Goal: Transaction & Acquisition: Purchase product/service

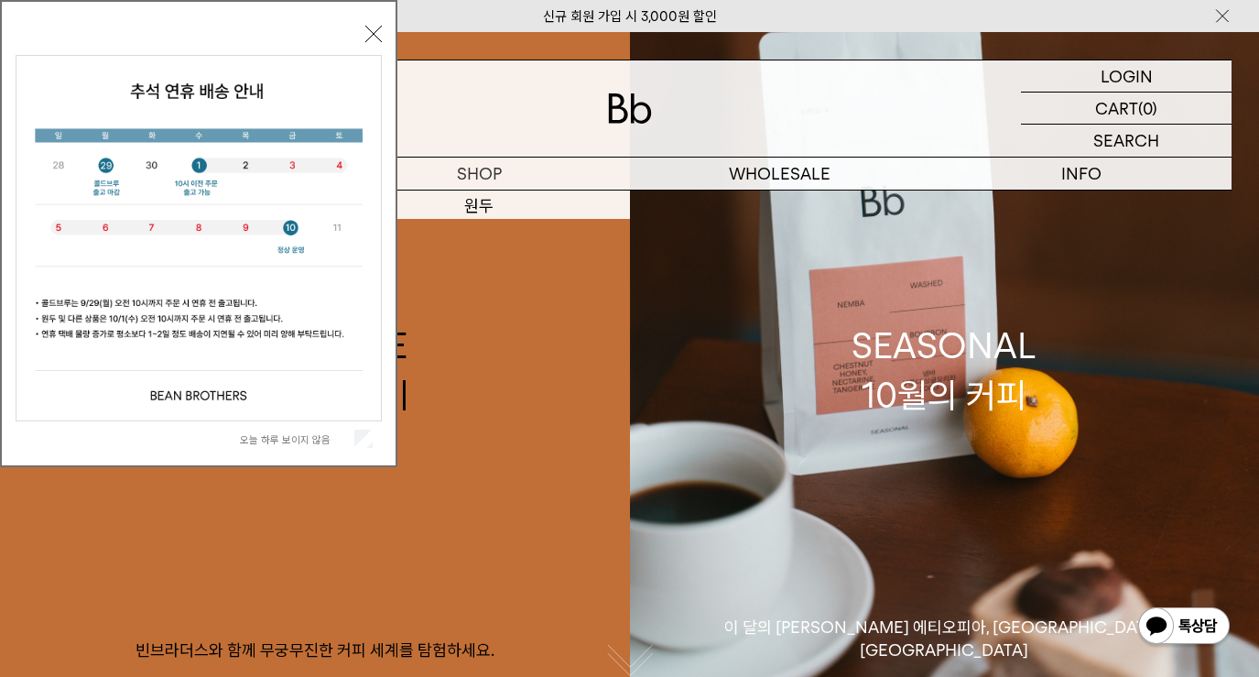
click at [371, 35] on button "닫기" at bounding box center [373, 34] width 16 height 16
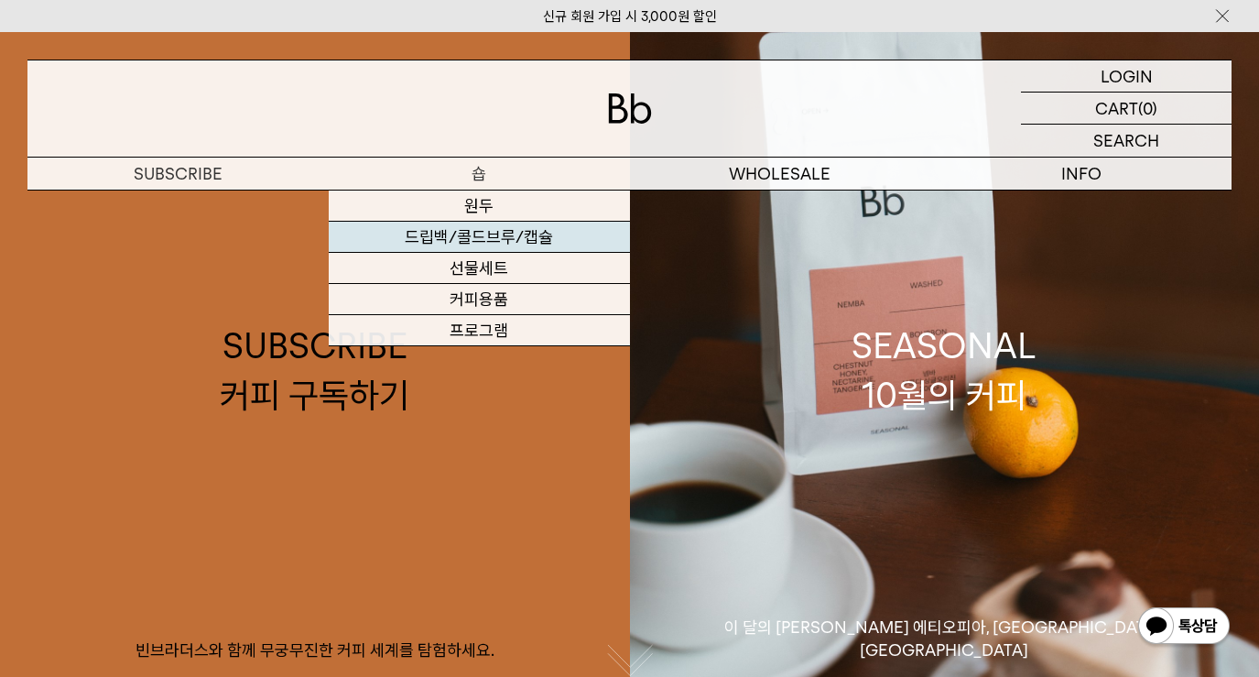
click at [513, 245] on link "드립백/콜드브루/캡슐" at bounding box center [479, 237] width 301 height 31
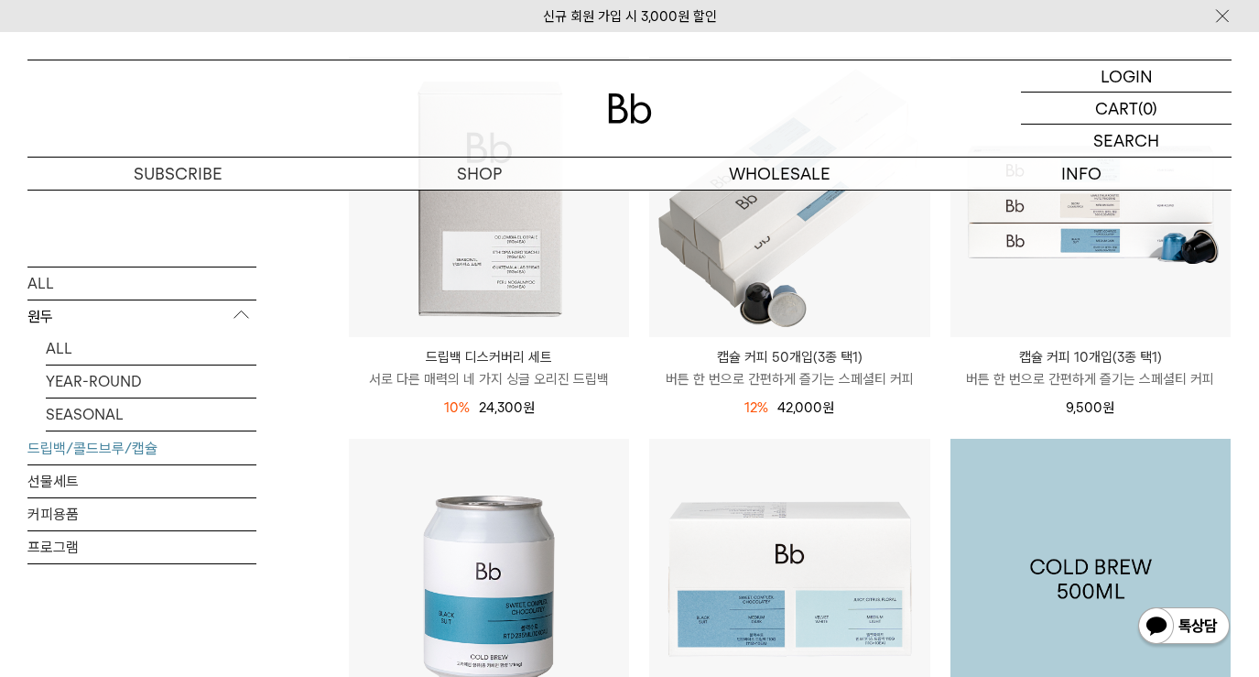
scroll to position [275, 0]
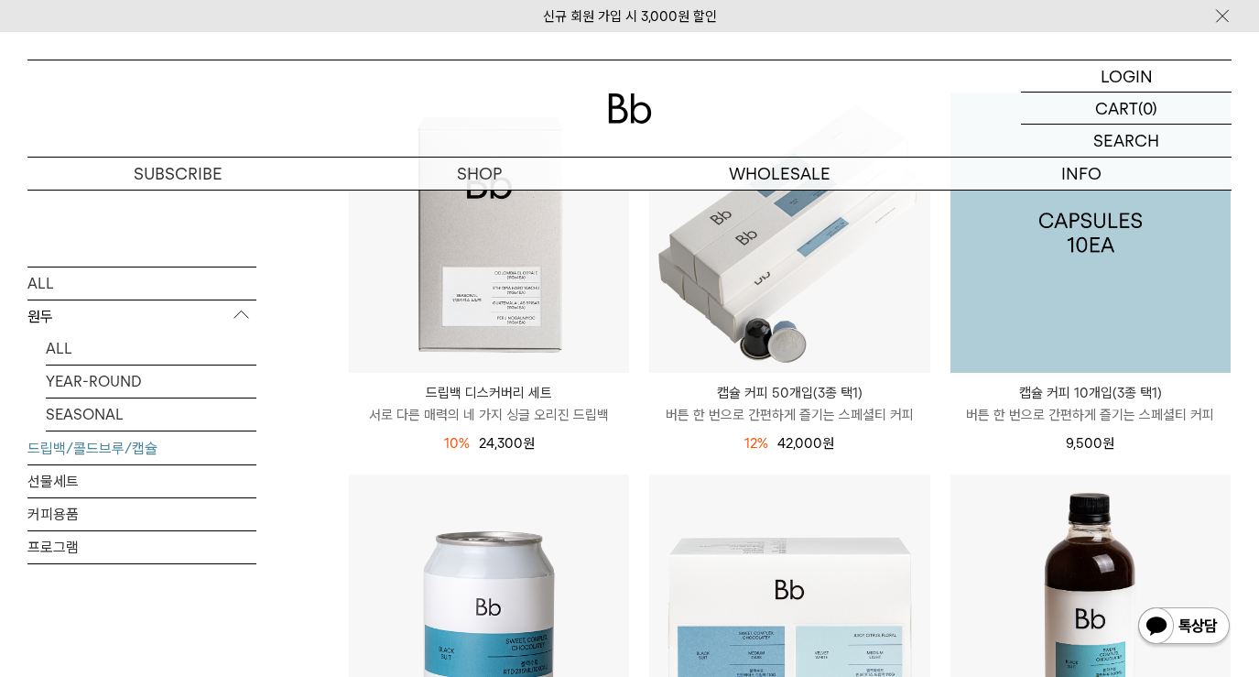
click at [1113, 289] on img at bounding box center [1090, 232] width 280 height 280
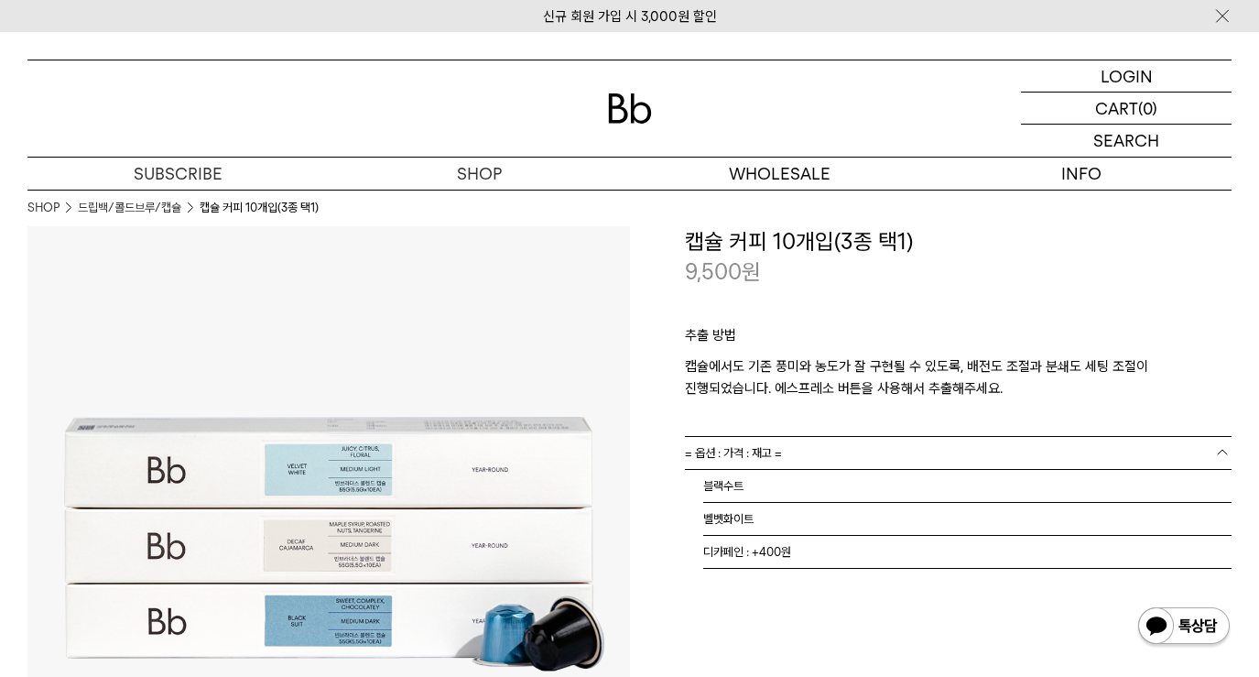
click at [814, 450] on link "= 옵션 : 가격 : 재고 =" at bounding box center [959, 453] width 548 height 32
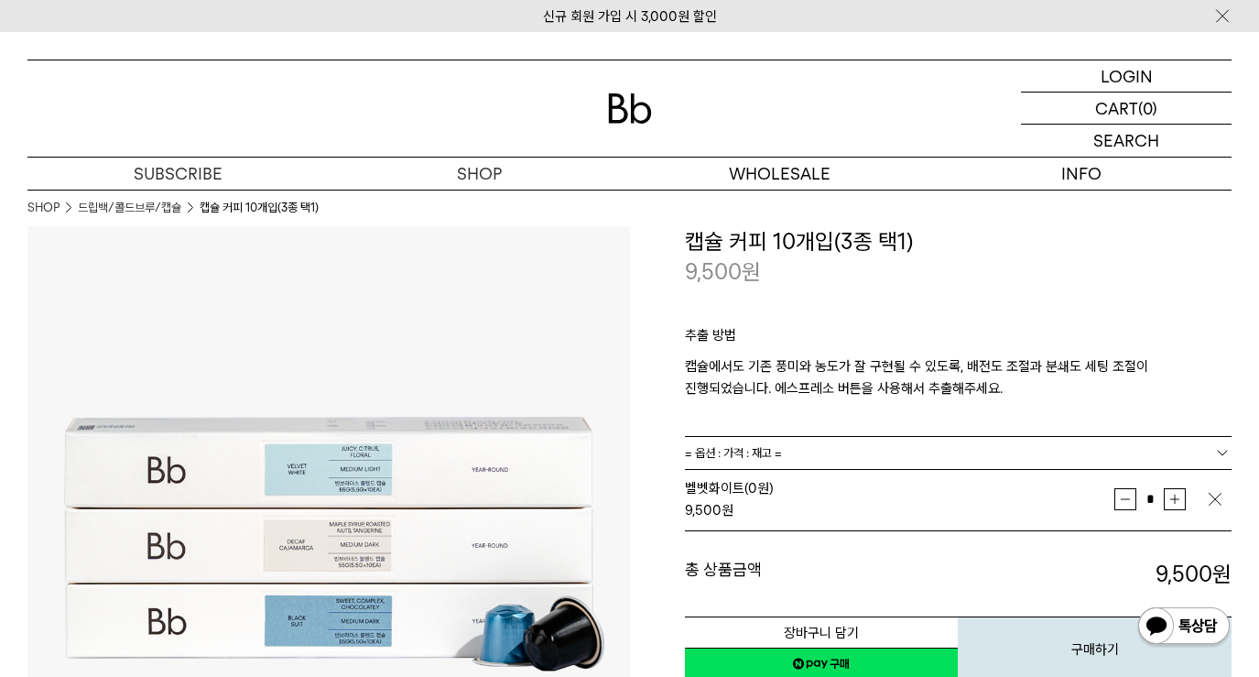
click at [1184, 505] on button "증가" at bounding box center [1175, 499] width 22 height 22
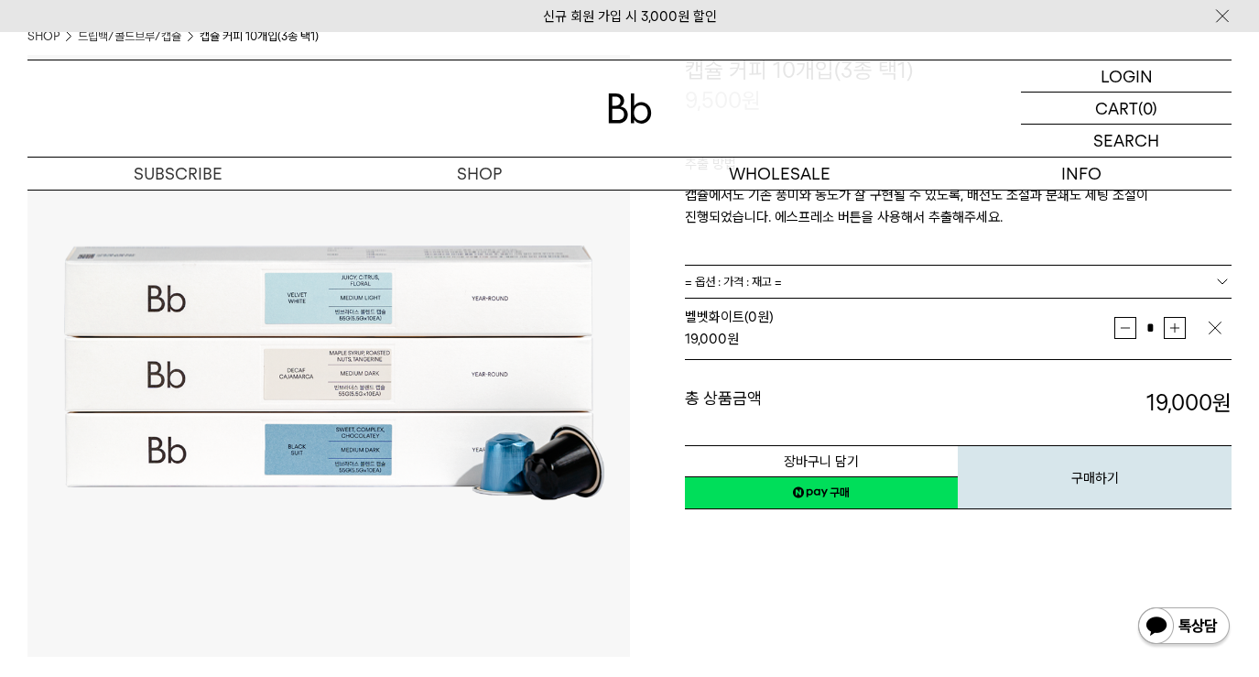
scroll to position [183, 0]
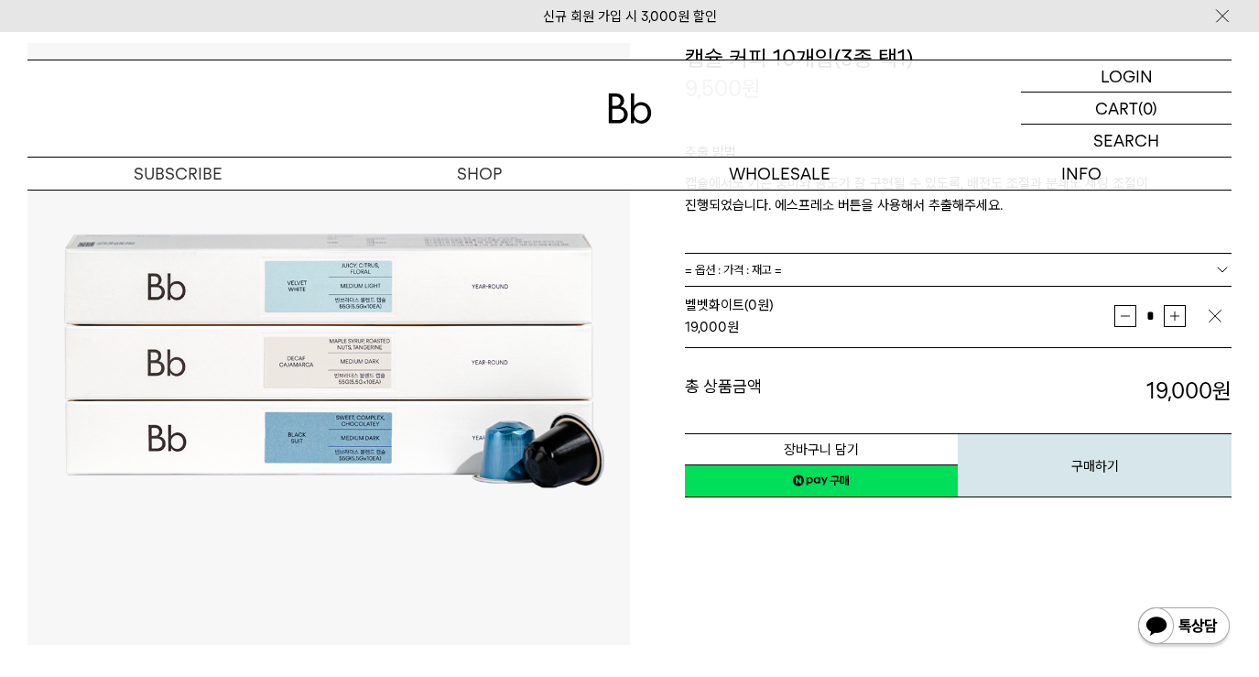
click at [332, 288] on img at bounding box center [328, 344] width 602 height 602
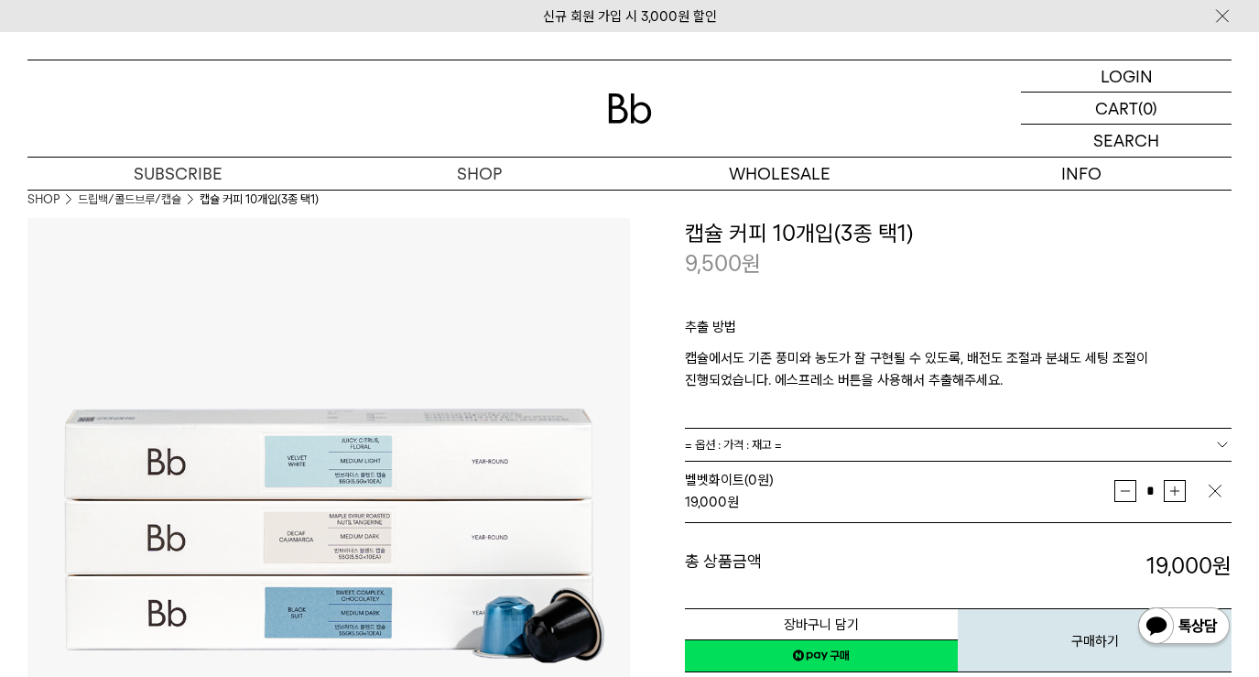
scroll to position [0, 0]
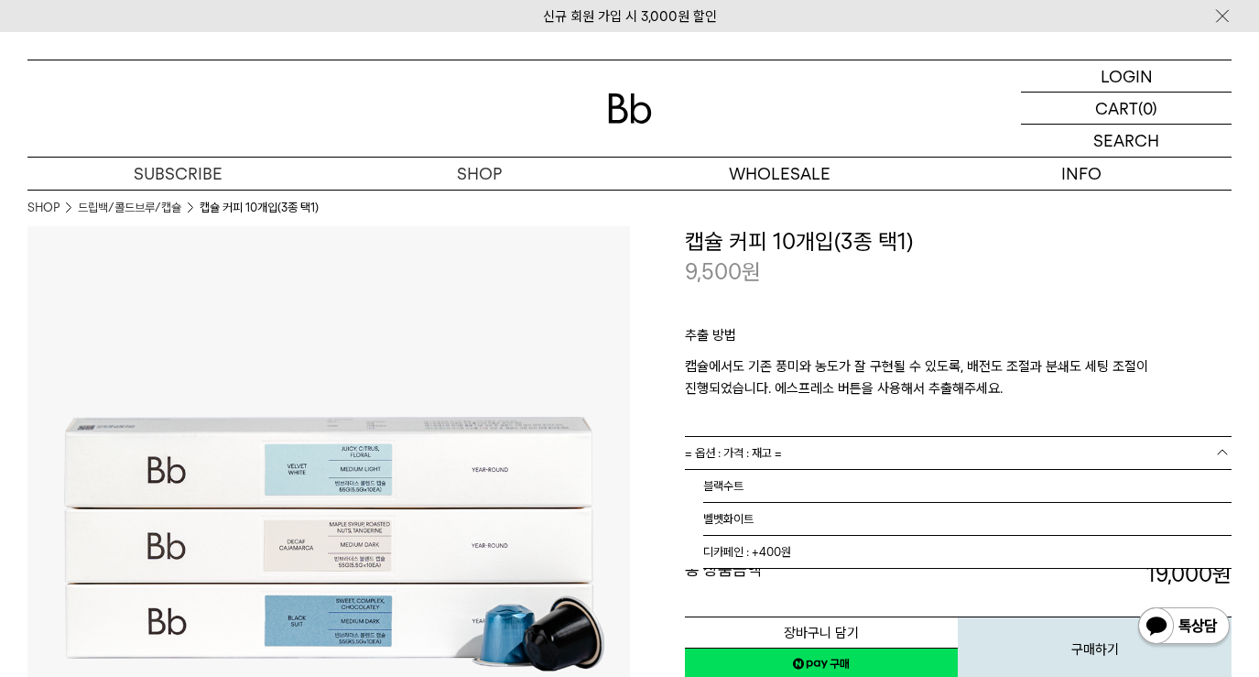
click at [888, 453] on link "= 옵션 : 가격 : 재고 =" at bounding box center [959, 453] width 548 height 32
click at [805, 393] on p "캡슐에서도 기존 풍미와 농도가 잘 구현될 수 있도록, 배전도 조절과 분쇄도 세팅 조절이 진행되었습니다. 에스프레소 버튼을 사용해서 추출해주세요." at bounding box center [959, 377] width 548 height 44
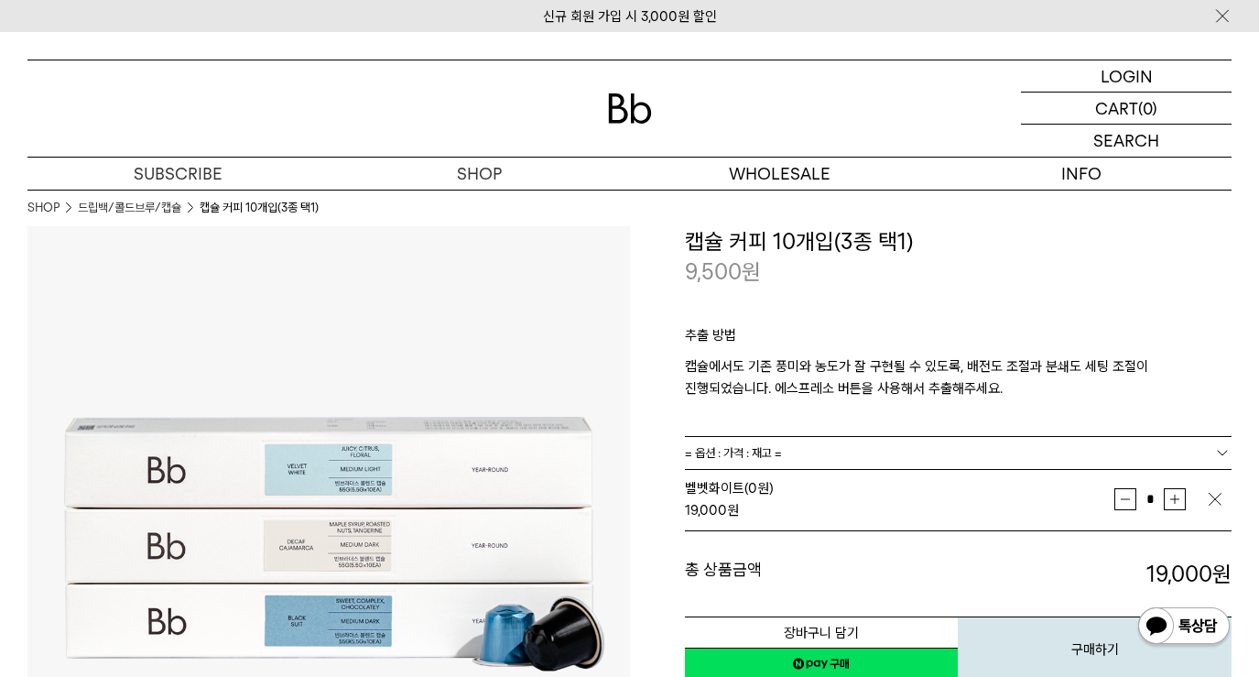
click at [943, 406] on p at bounding box center [959, 403] width 548 height 9
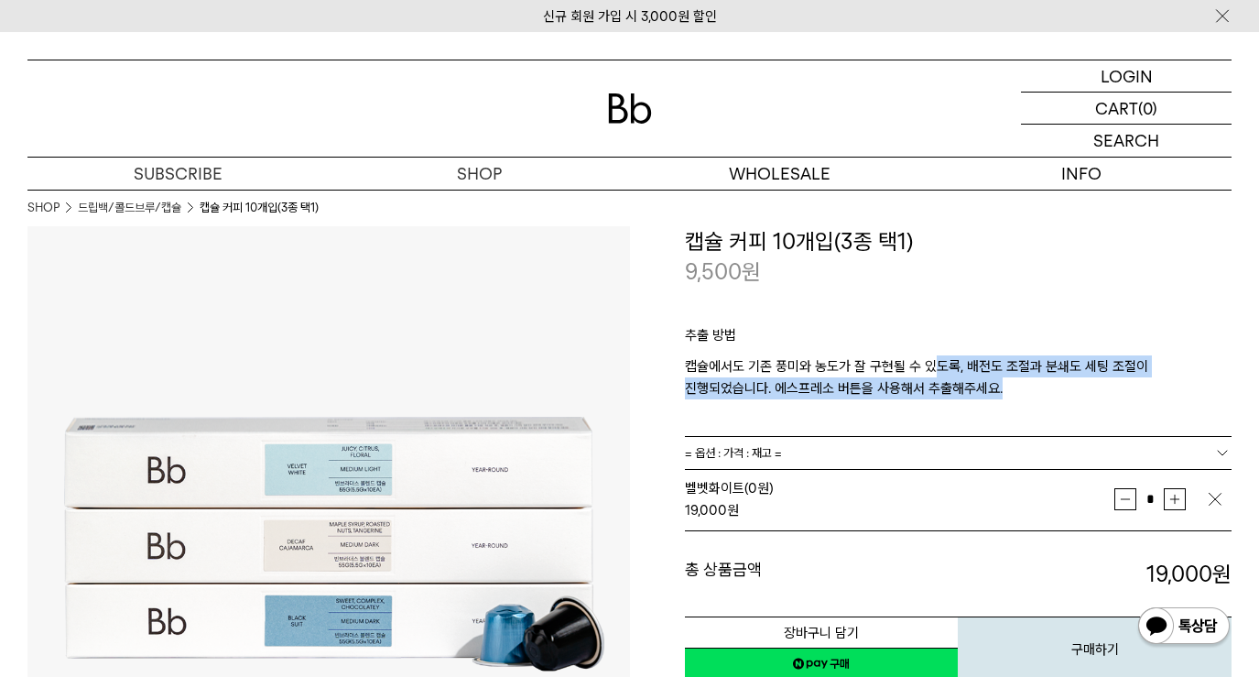
drag, startPoint x: 938, startPoint y: 360, endPoint x: 1054, endPoint y: 383, distance: 118.5
click at [1054, 383] on p "캡슐에서도 기존 풍미와 농도가 잘 구현될 수 있도록, 배전도 조절과 분쇄도 세팅 조절이 진행되었습니다. 에스프레소 버튼을 사용해서 추출해주세요." at bounding box center [959, 377] width 548 height 44
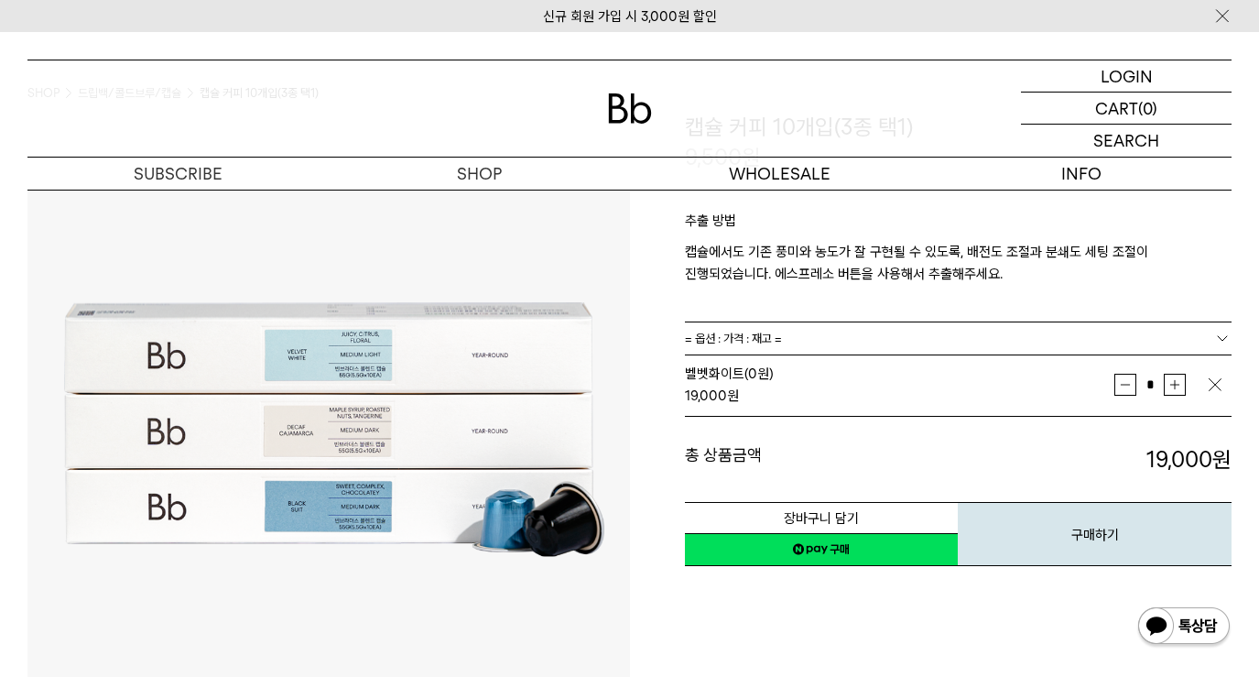
scroll to position [183, 0]
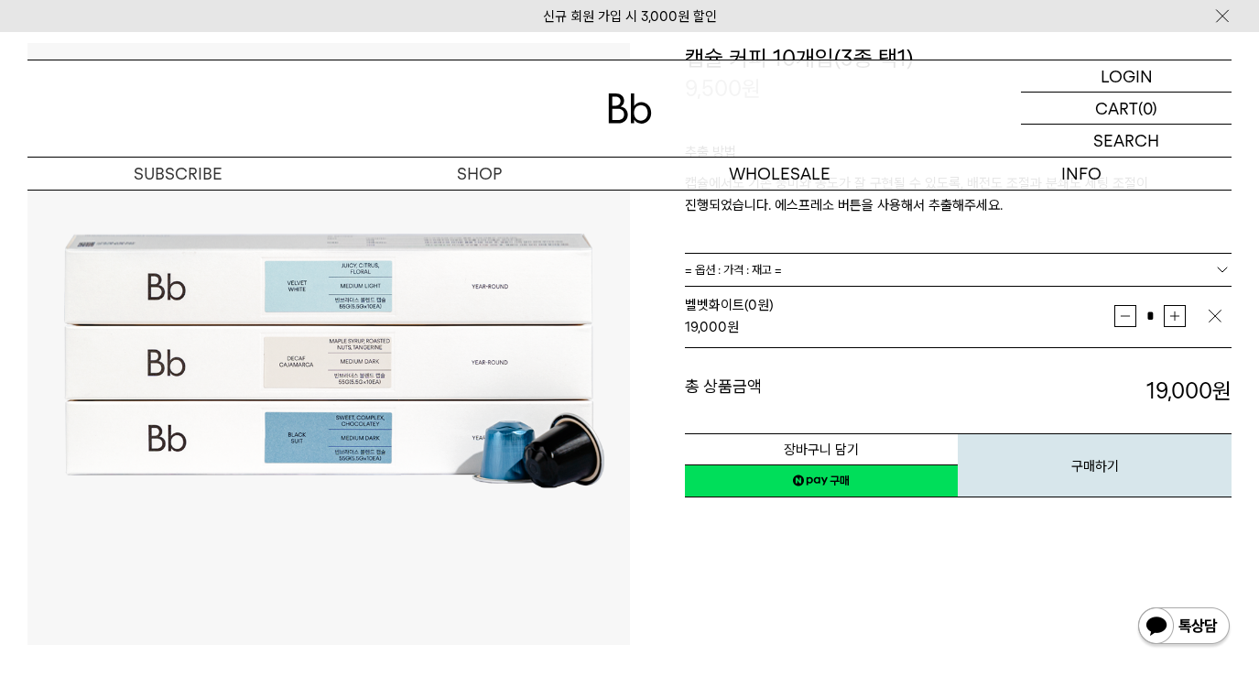
click at [1180, 320] on button "증가" at bounding box center [1175, 316] width 22 height 22
type input "*"
click at [858, 585] on div "**********" at bounding box center [931, 344] width 602 height 602
drag, startPoint x: 1077, startPoint y: 473, endPoint x: 806, endPoint y: 475, distance: 271.0
click at [806, 475] on div "장바구니 담기 찜하기 NAVER 네이버 ID로 간편구매 네이버페이 네이버페이 구매하기 찜하기 이전 이벤트 Npay 머니 우리 통장 최대 1만원…" at bounding box center [959, 466] width 548 height 66
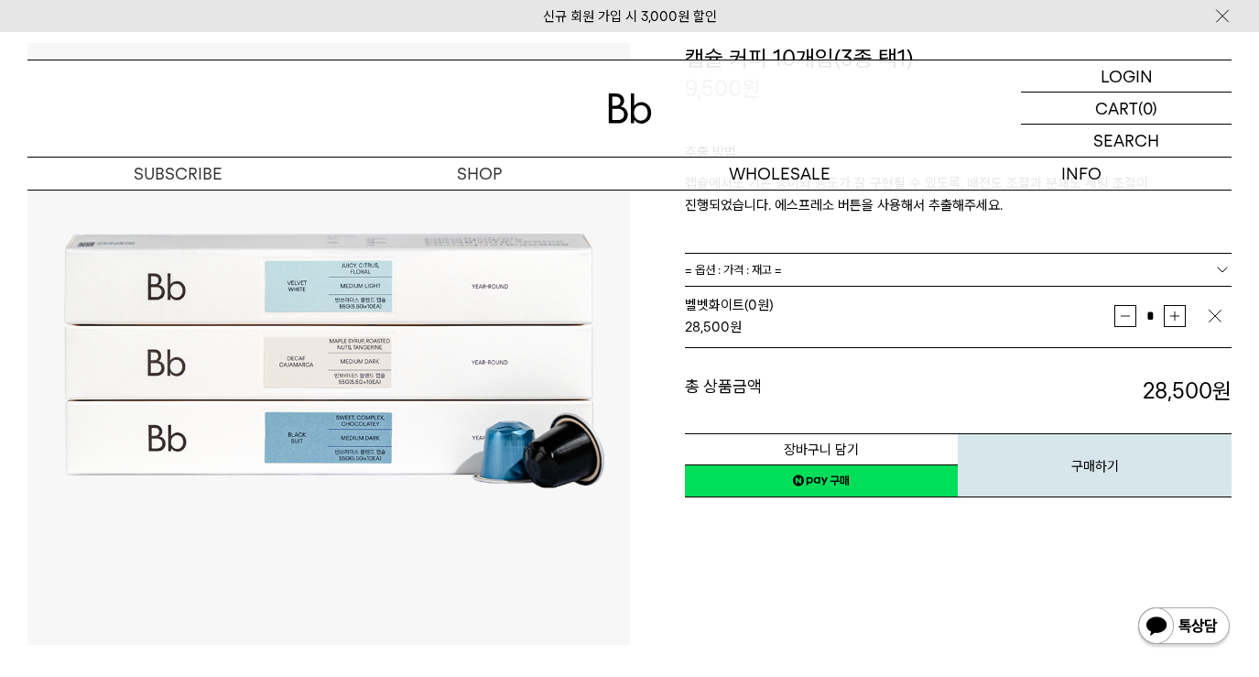
click at [826, 481] on link "네이버페이 구매하기" at bounding box center [822, 480] width 274 height 33
